Goal: Task Accomplishment & Management: Use online tool/utility

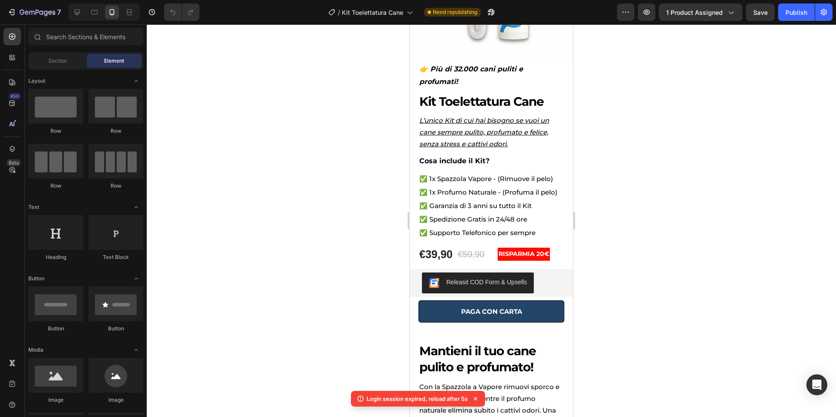
scroll to position [153, 0]
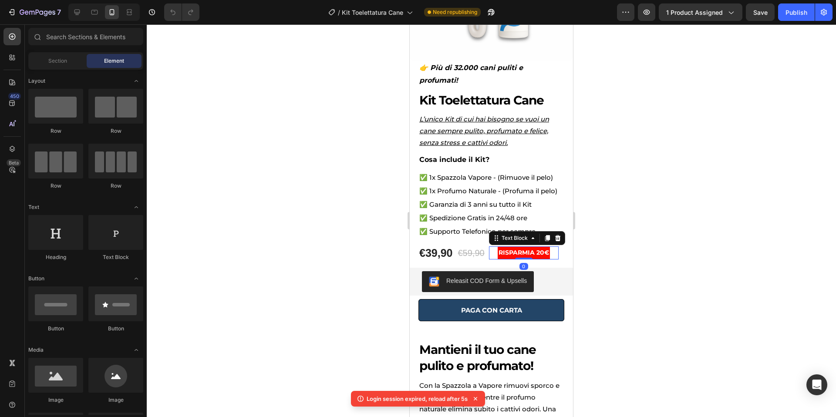
click at [546, 249] on strong "RISPARMIA 20€" at bounding box center [524, 253] width 51 height 8
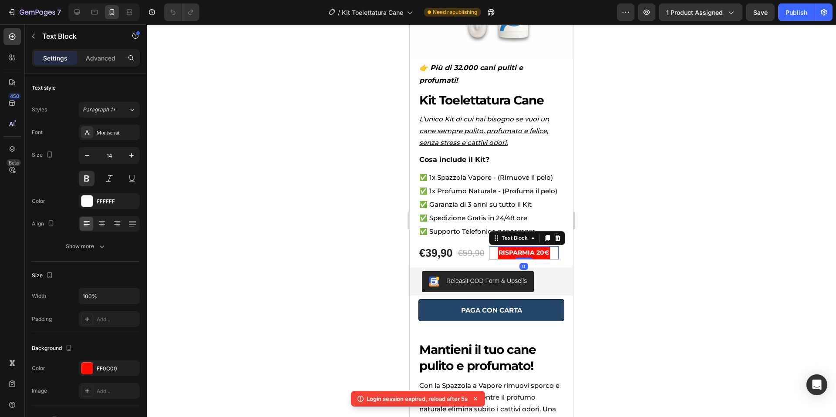
click at [547, 249] on strong "RISPARMIA 20€" at bounding box center [524, 253] width 51 height 8
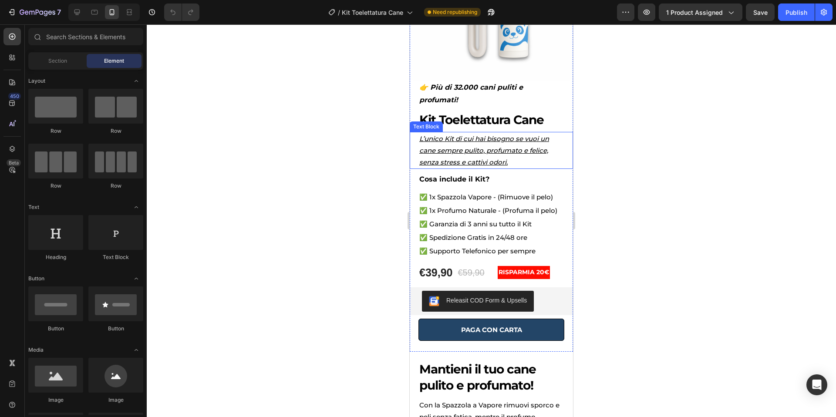
scroll to position [147, 0]
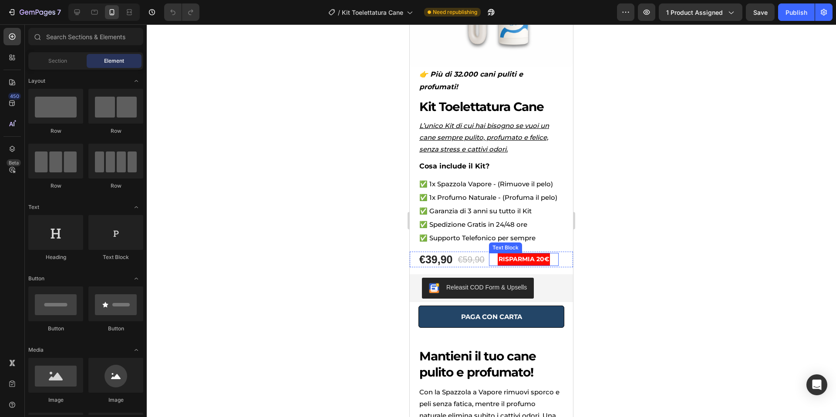
click at [547, 255] on strong "RISPARMIA 20€" at bounding box center [524, 259] width 51 height 8
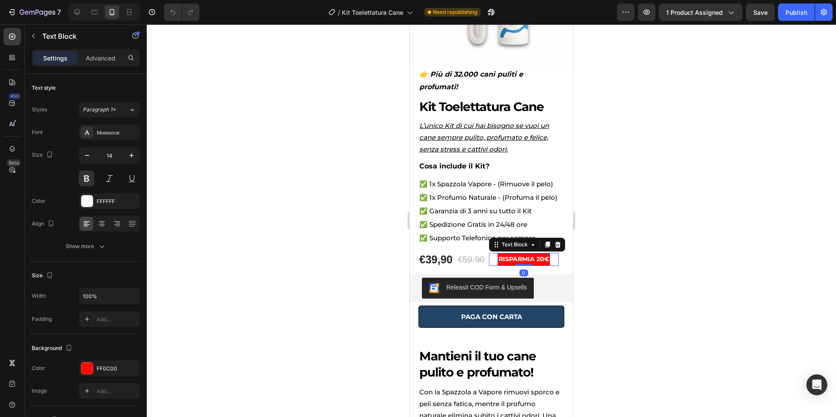
click at [547, 255] on strong "RISPARMIA 20€" at bounding box center [524, 259] width 51 height 8
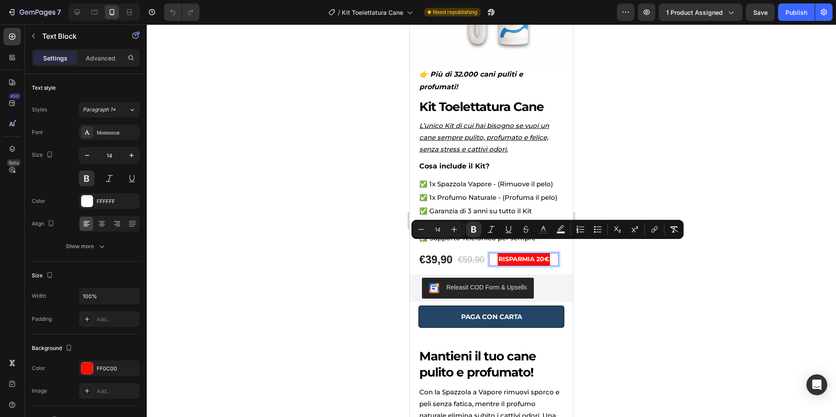
click at [545, 255] on strong "RISPARMIA 20€" at bounding box center [524, 259] width 51 height 8
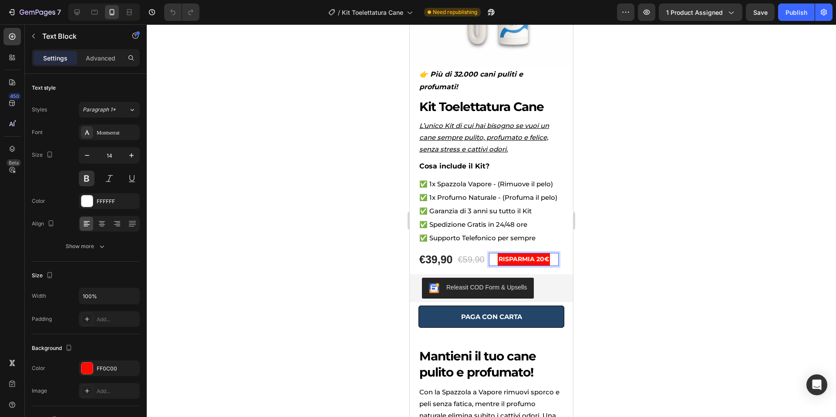
click at [547, 255] on strong "RISPARMIA 20€" at bounding box center [524, 259] width 51 height 8
click at [439, 252] on div "€39,90" at bounding box center [436, 260] width 35 height 16
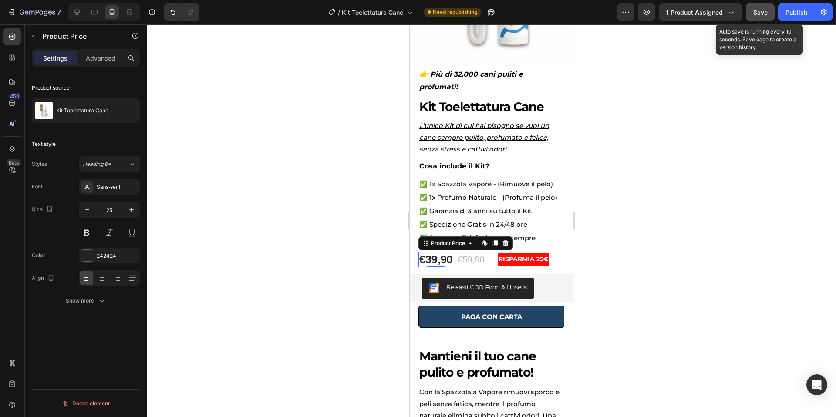
click at [759, 17] on button "Save" at bounding box center [760, 11] width 29 height 17
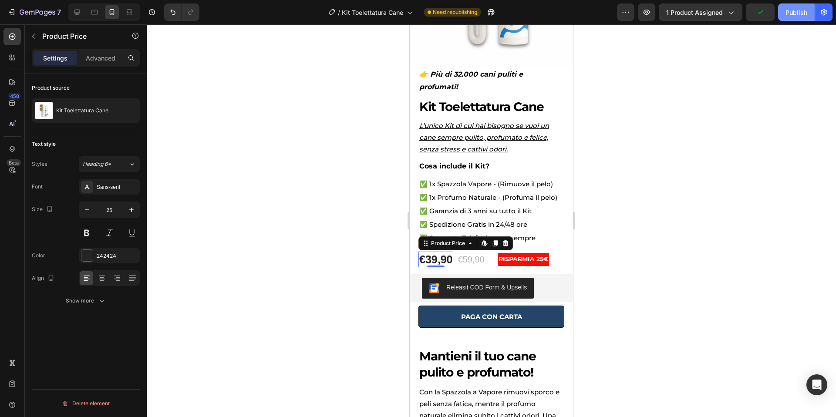
click at [802, 14] on div "Publish" at bounding box center [797, 12] width 22 height 9
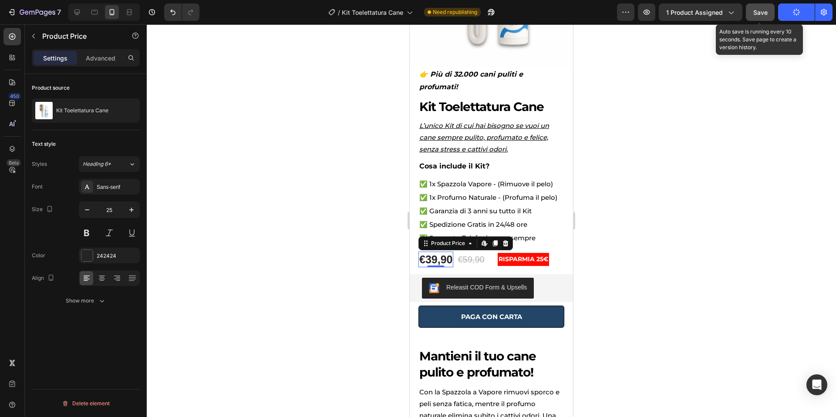
click at [763, 12] on span "Save" at bounding box center [760, 12] width 14 height 7
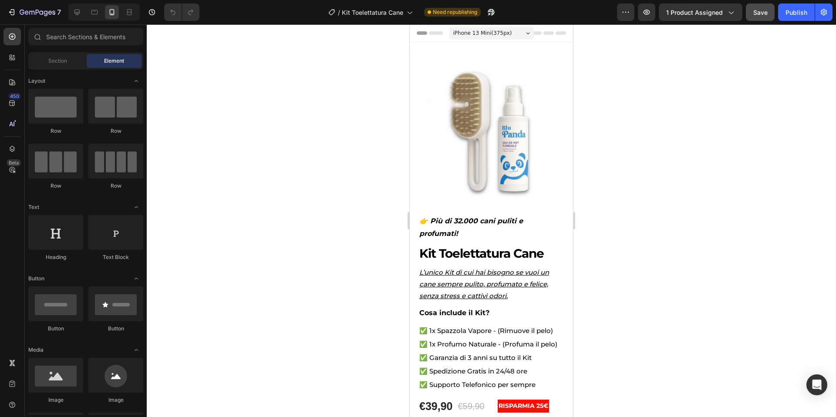
click at [764, 12] on span "Save" at bounding box center [760, 12] width 14 height 7
click at [794, 15] on div "Publish" at bounding box center [797, 12] width 22 height 9
